Goal: Task Accomplishment & Management: Manage account settings

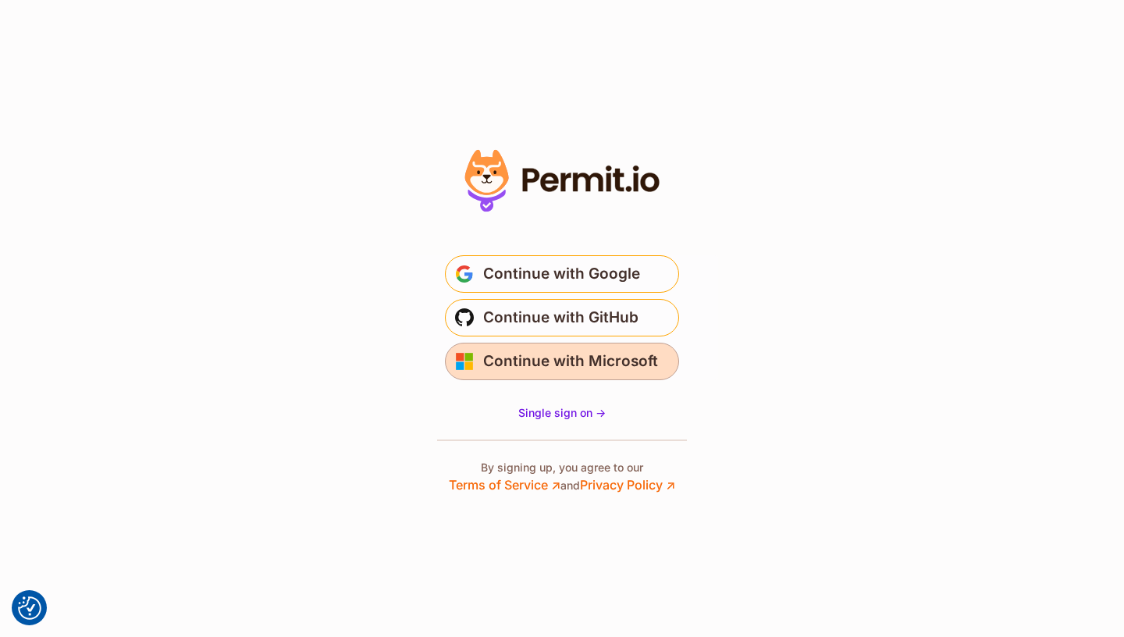
click at [624, 361] on span "Continue with Microsoft" at bounding box center [570, 361] width 175 height 25
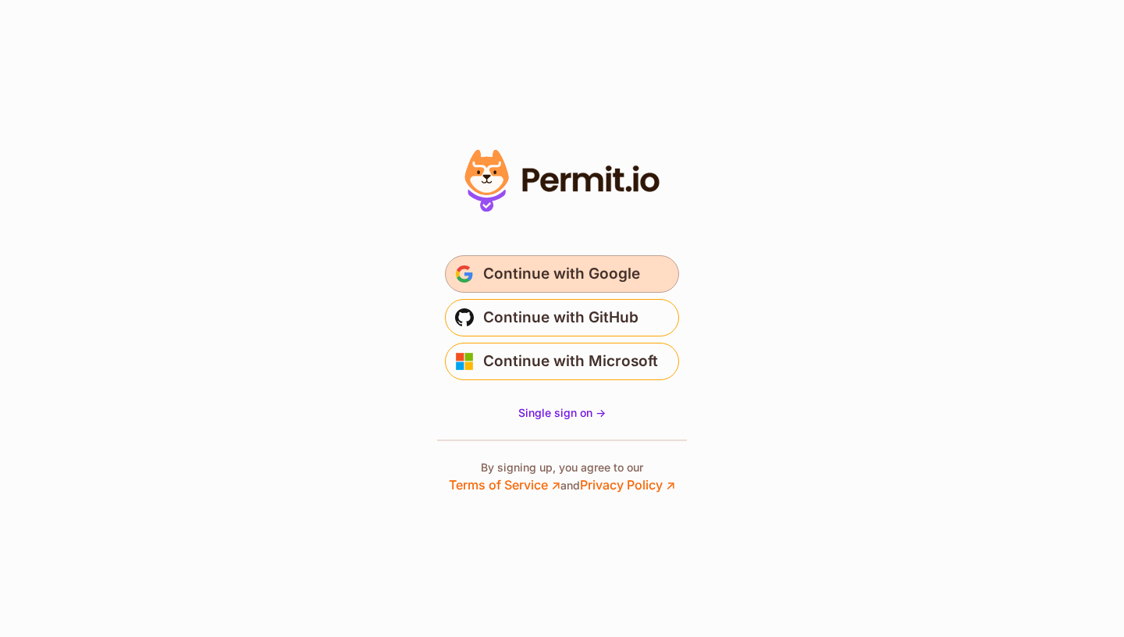
click at [564, 269] on span "Continue with Google" at bounding box center [561, 274] width 157 height 25
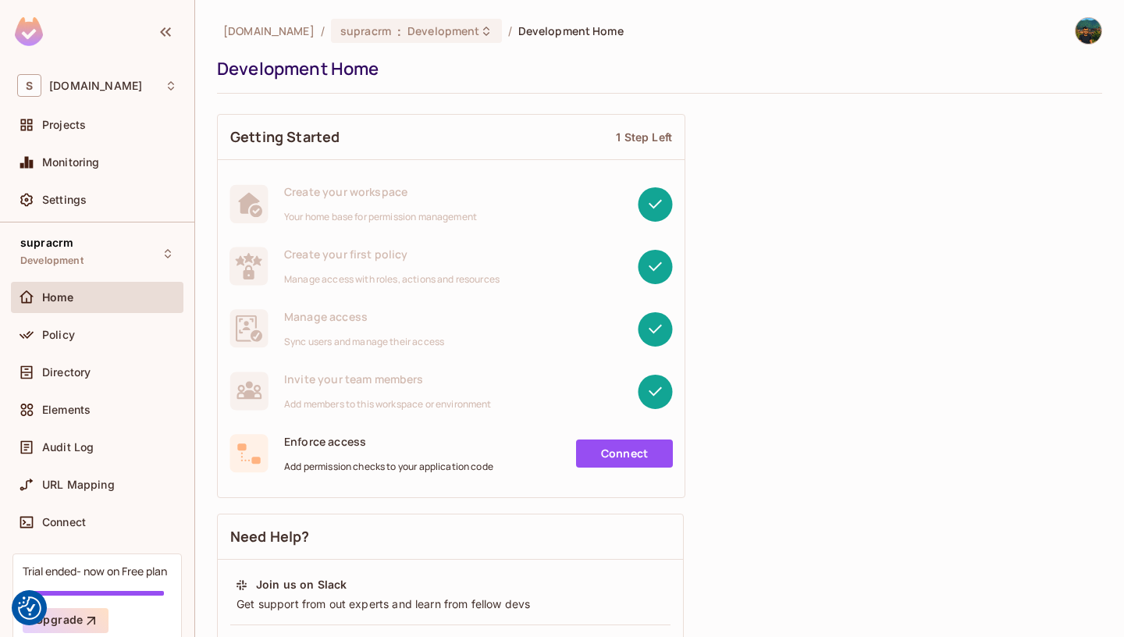
click at [1091, 31] on img at bounding box center [1089, 31] width 26 height 26
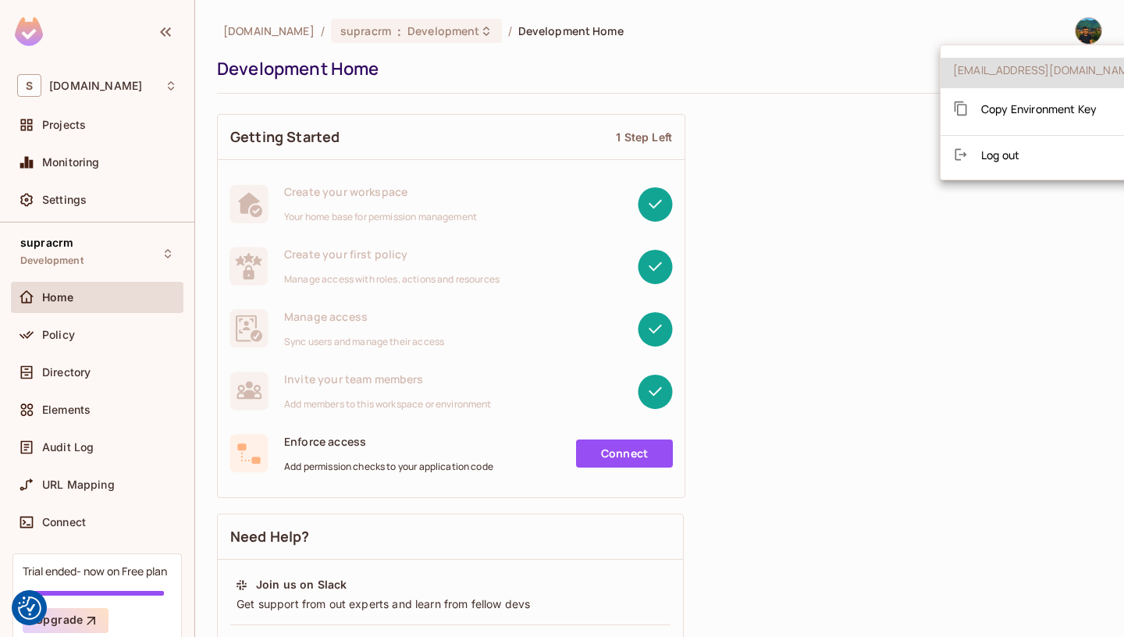
click at [913, 279] on div at bounding box center [562, 318] width 1124 height 637
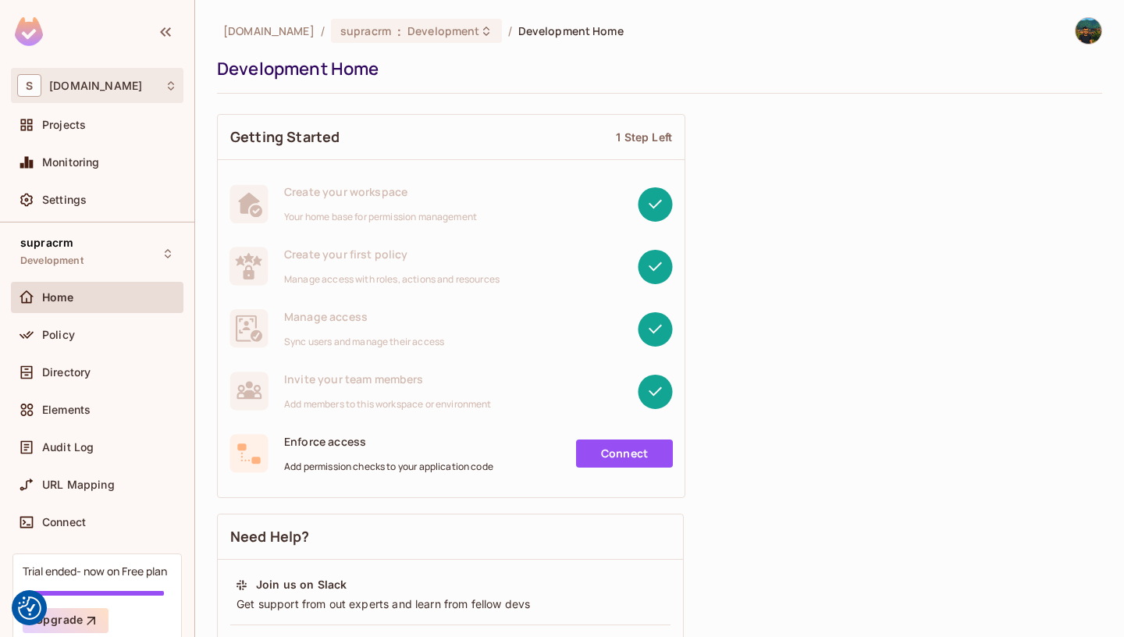
click at [136, 84] on div "S supracode.eu" at bounding box center [97, 85] width 160 height 23
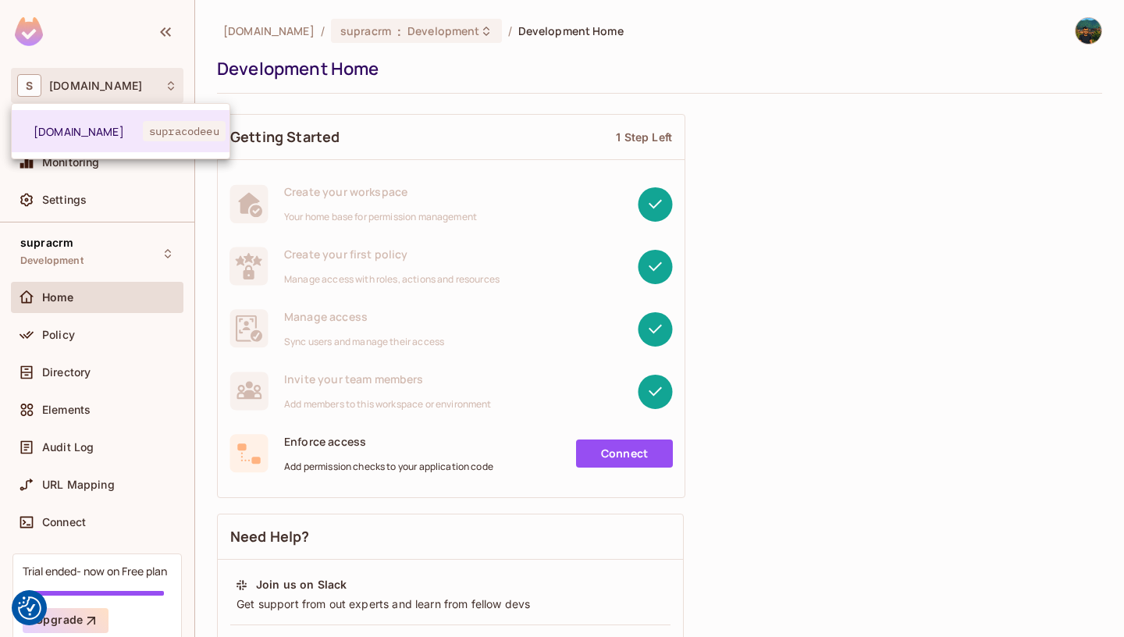
click at [1097, 31] on div at bounding box center [562, 318] width 1124 height 637
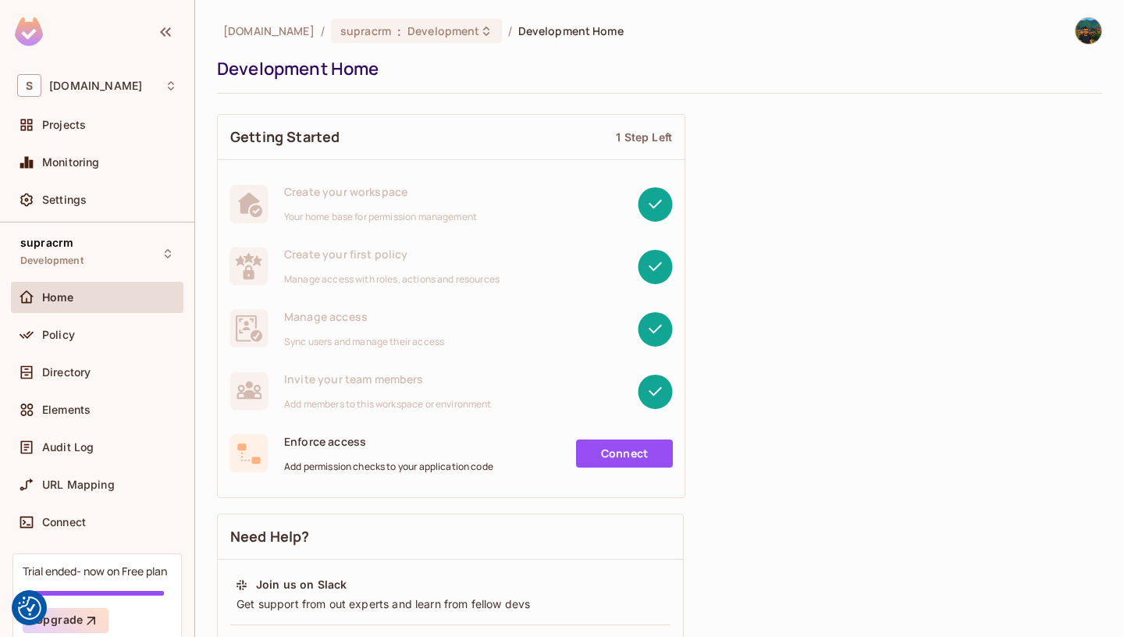
click at [1091, 34] on img at bounding box center [1089, 31] width 26 height 26
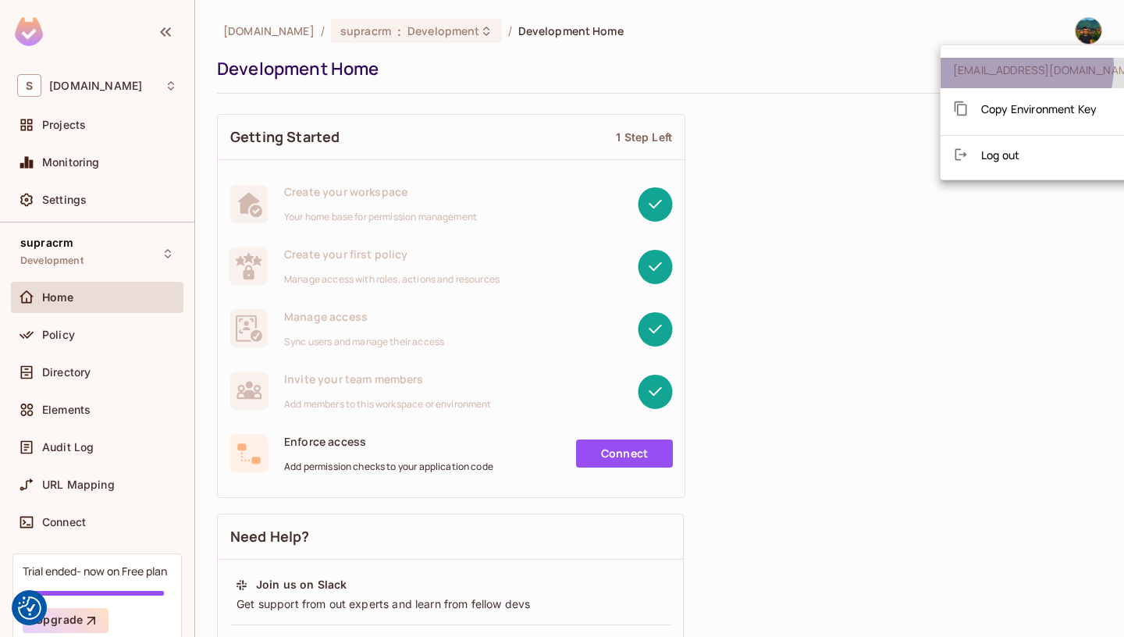
click at [1015, 67] on span "rodri@supracode.eu" at bounding box center [1046, 69] width 186 height 15
click at [76, 200] on div at bounding box center [562, 318] width 1124 height 637
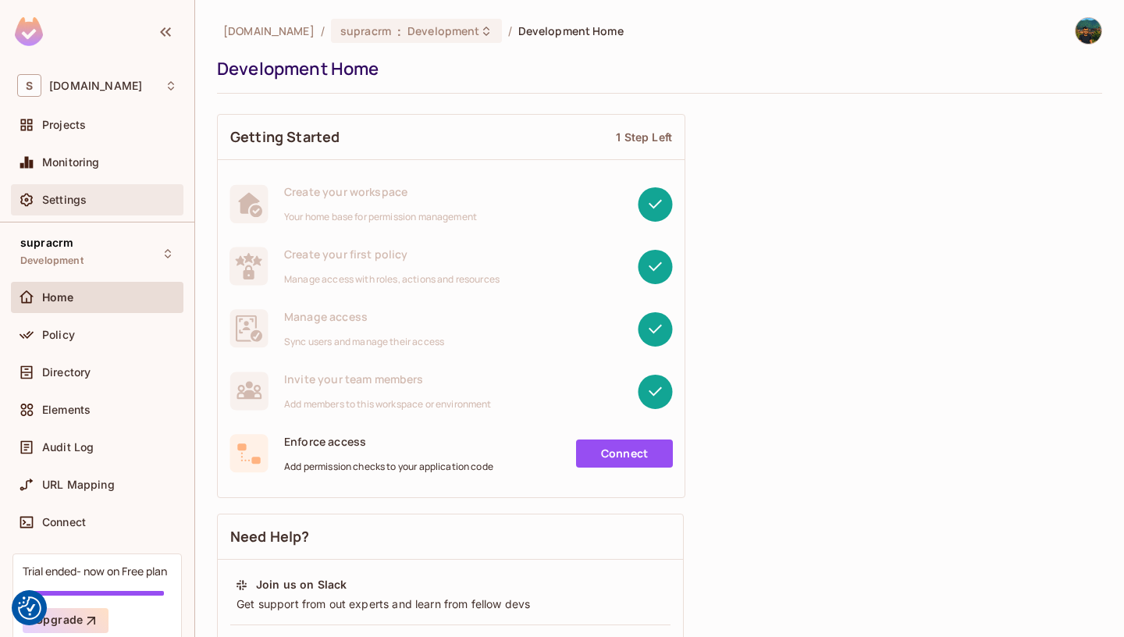
click at [61, 200] on span "Settings" at bounding box center [64, 200] width 44 height 12
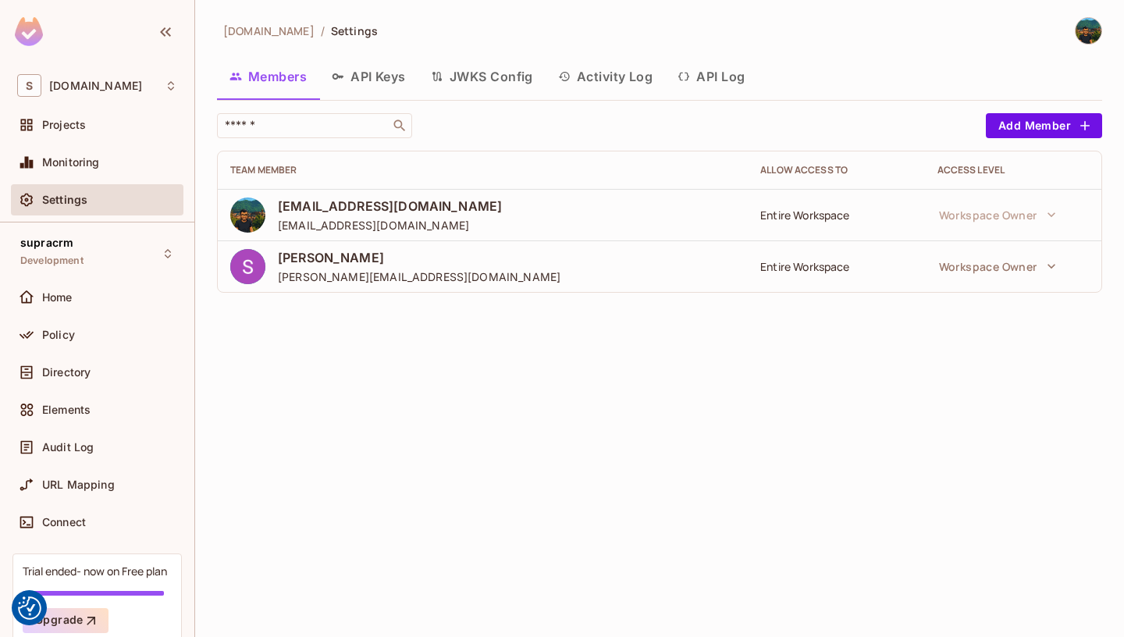
click at [344, 215] on div "rodri@supracode.eu rodri@supracode.eu" at bounding box center [390, 214] width 224 height 35
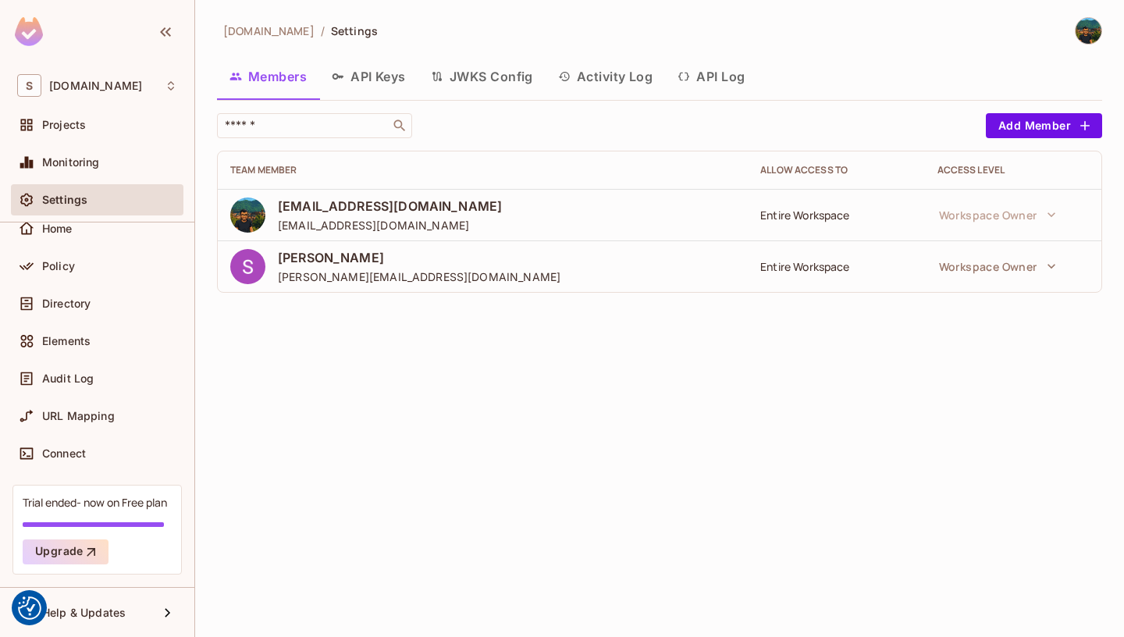
click at [315, 209] on span "rodri@supracode.eu" at bounding box center [390, 205] width 224 height 17
click at [306, 205] on span "rodri@supracode.eu" at bounding box center [390, 205] width 224 height 17
click at [1044, 120] on button "Add Member" at bounding box center [1044, 125] width 116 height 25
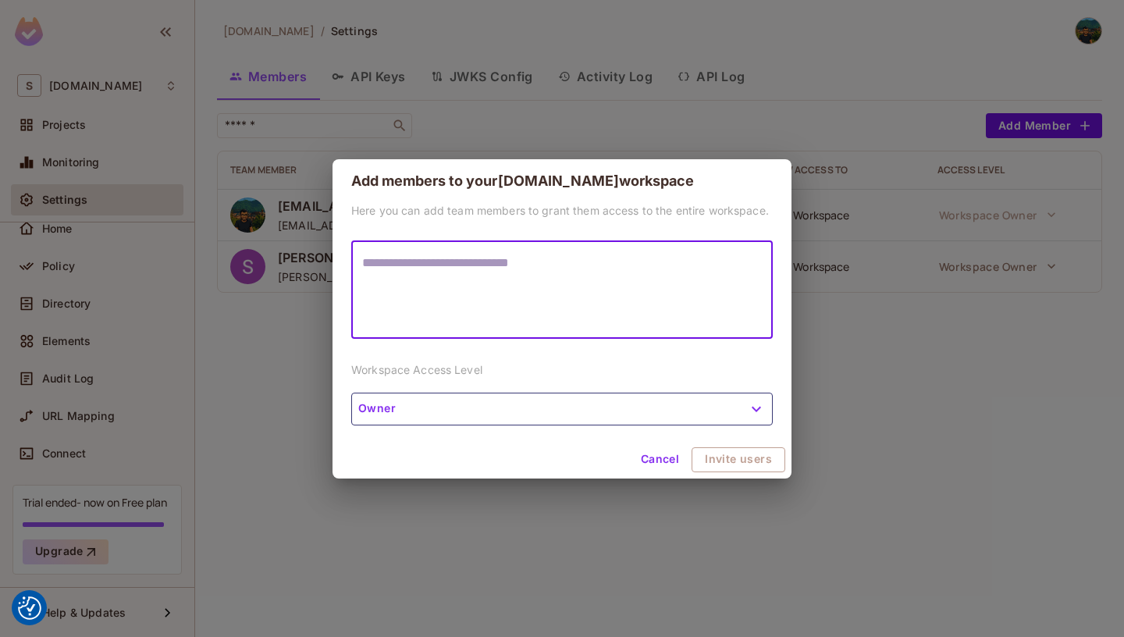
click at [603, 279] on textarea at bounding box center [562, 290] width 400 height 72
type textarea "**********"
click at [739, 468] on button "Invite users" at bounding box center [739, 459] width 92 height 25
